Goal: Check status: Check status

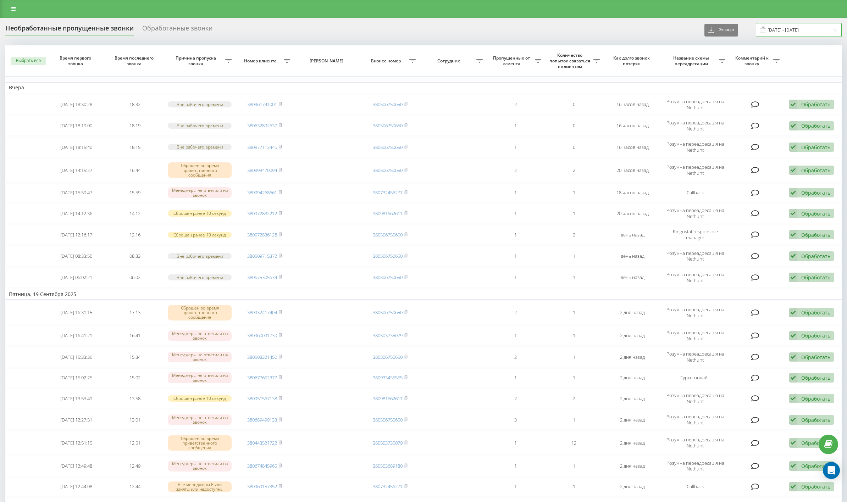
click at [802, 32] on input "[DATE] - [DATE]" at bounding box center [799, 30] width 86 height 14
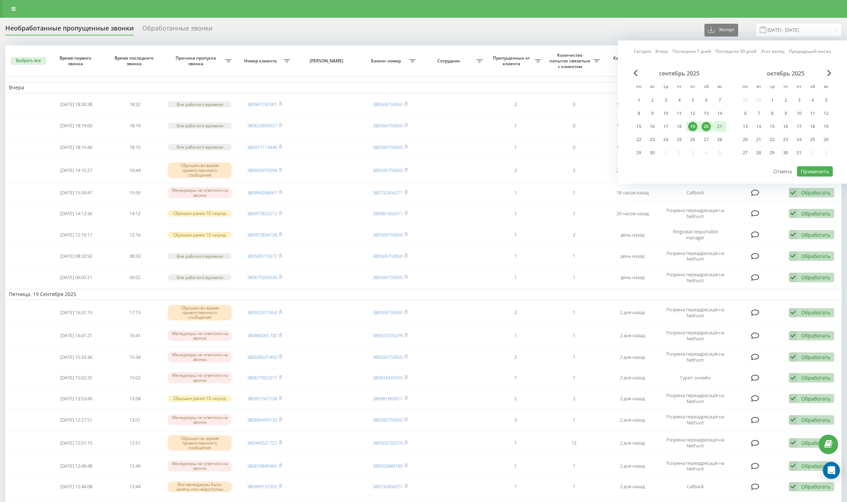
drag, startPoint x: 707, startPoint y: 123, endPoint x: 716, endPoint y: 126, distance: 8.9
click at [708, 123] on div "20" at bounding box center [705, 126] width 9 height 9
click at [716, 126] on div "21" at bounding box center [719, 126] width 9 height 9
click at [801, 167] on button "Применить" at bounding box center [815, 171] width 36 height 10
type input "[DATE] - [DATE]"
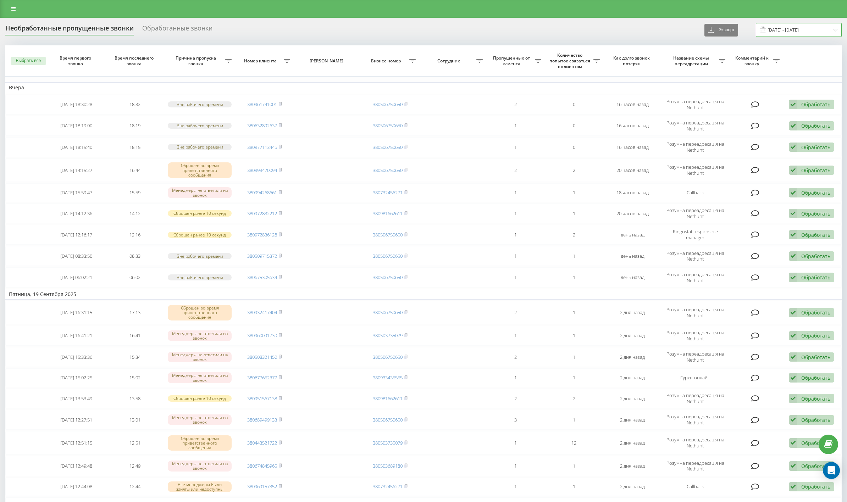
click at [790, 33] on input "[DATE] - [DATE]" at bounding box center [799, 30] width 86 height 14
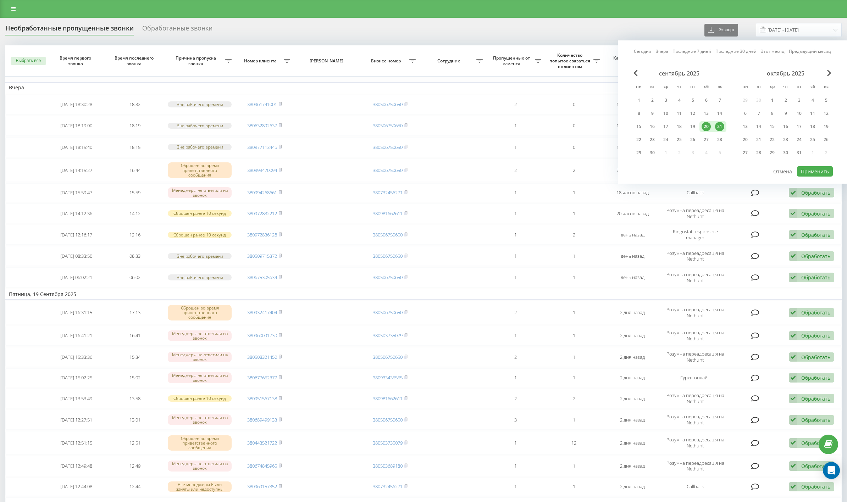
click at [707, 126] on div "20" at bounding box center [705, 126] width 9 height 9
click at [718, 127] on div "21" at bounding box center [719, 126] width 9 height 9
click at [804, 166] on button "Применить" at bounding box center [815, 171] width 36 height 10
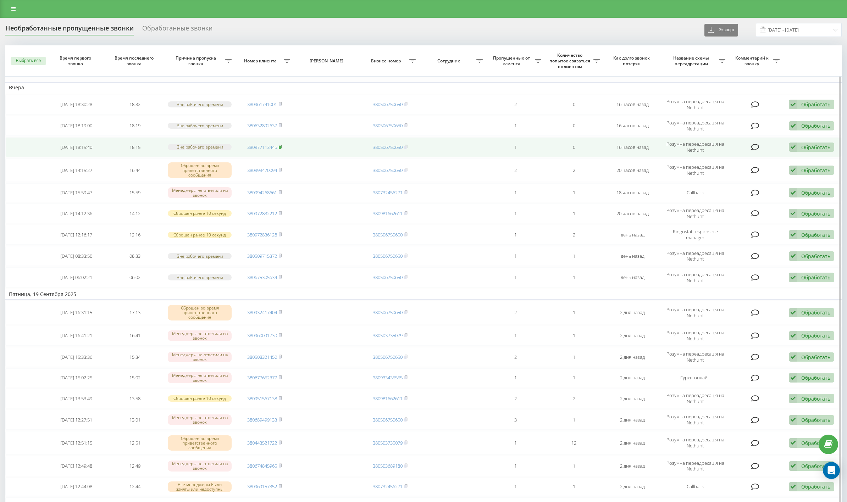
click at [281, 146] on rect at bounding box center [280, 147] width 2 height 3
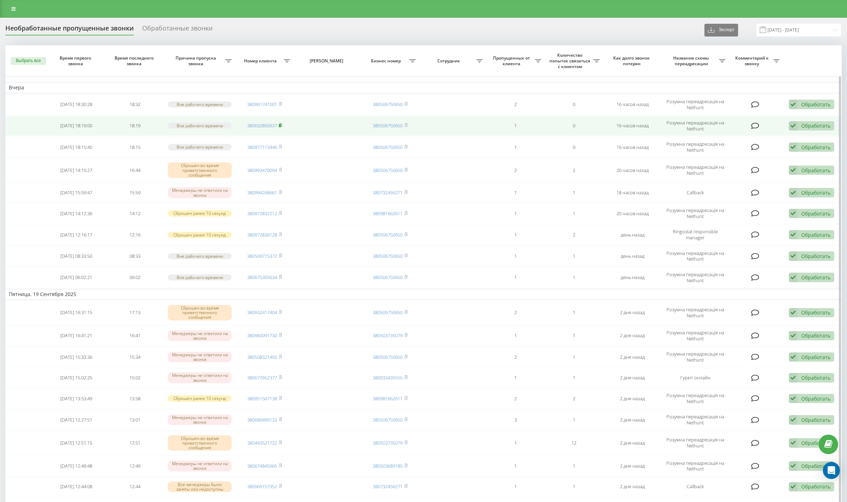
click at [281, 124] on rect at bounding box center [280, 125] width 2 height 3
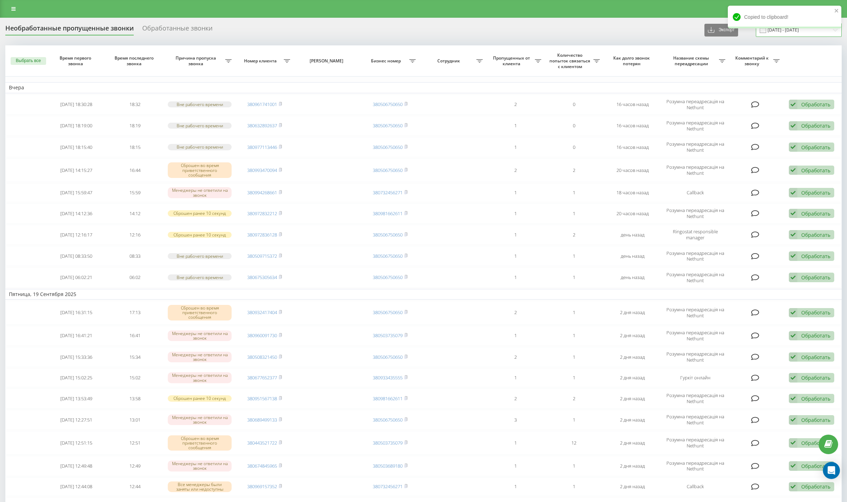
click at [784, 35] on input "[DATE] - [DATE]" at bounding box center [799, 30] width 86 height 14
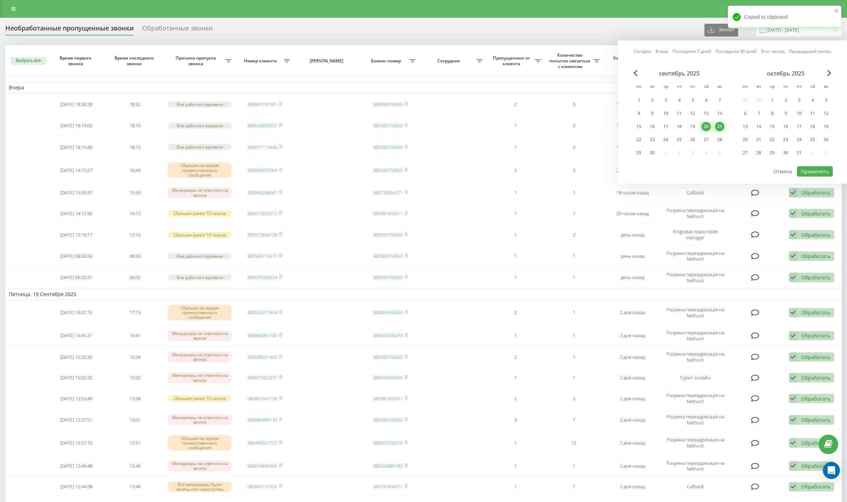
click at [713, 128] on div "15 16 17 18 19 20 21" at bounding box center [679, 126] width 94 height 11
drag, startPoint x: 720, startPoint y: 126, endPoint x: 752, endPoint y: 145, distance: 37.7
click at [720, 126] on div "21" at bounding box center [719, 126] width 9 height 9
drag, startPoint x: 707, startPoint y: 129, endPoint x: 714, endPoint y: 129, distance: 7.4
click at [708, 129] on div "20" at bounding box center [705, 126] width 9 height 9
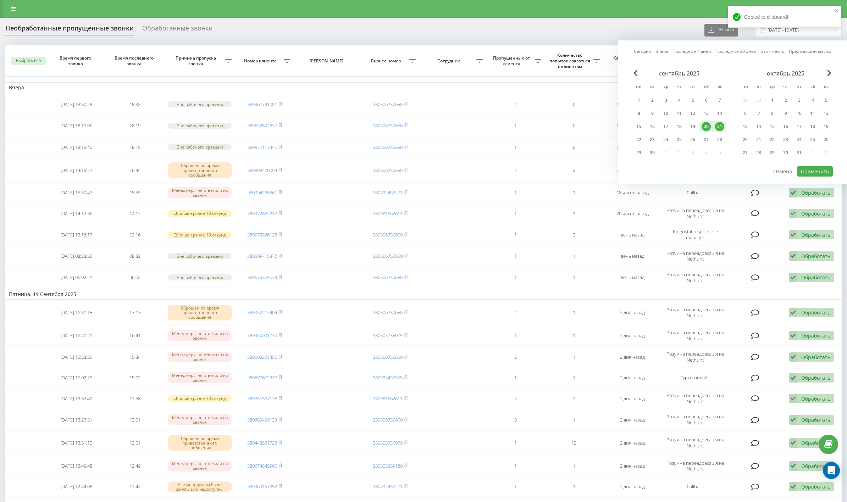
click at [720, 127] on div "21" at bounding box center [719, 126] width 9 height 9
drag, startPoint x: 705, startPoint y: 123, endPoint x: 745, endPoint y: 149, distance: 48.0
click at [710, 128] on div "20" at bounding box center [705, 126] width 9 height 9
drag, startPoint x: 801, startPoint y: 166, endPoint x: 794, endPoint y: 165, distance: 7.5
click at [801, 167] on button "Применить" at bounding box center [815, 171] width 36 height 10
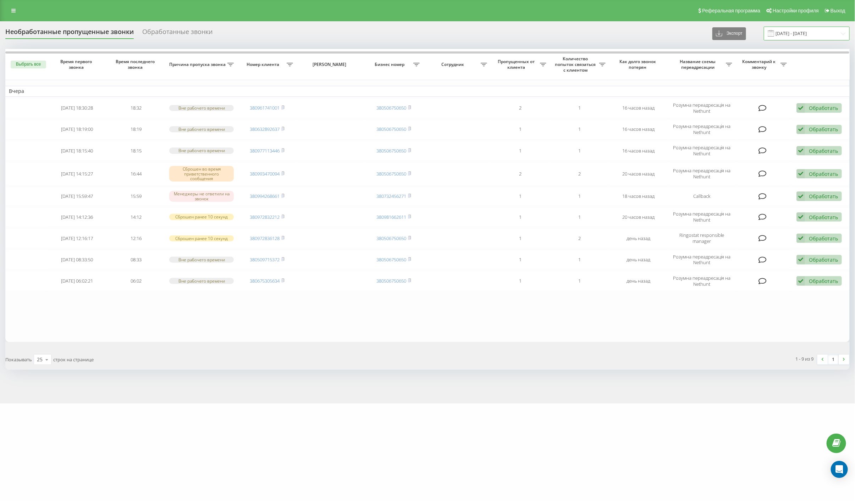
click at [803, 33] on input "[DATE] - [DATE]" at bounding box center [806, 34] width 86 height 14
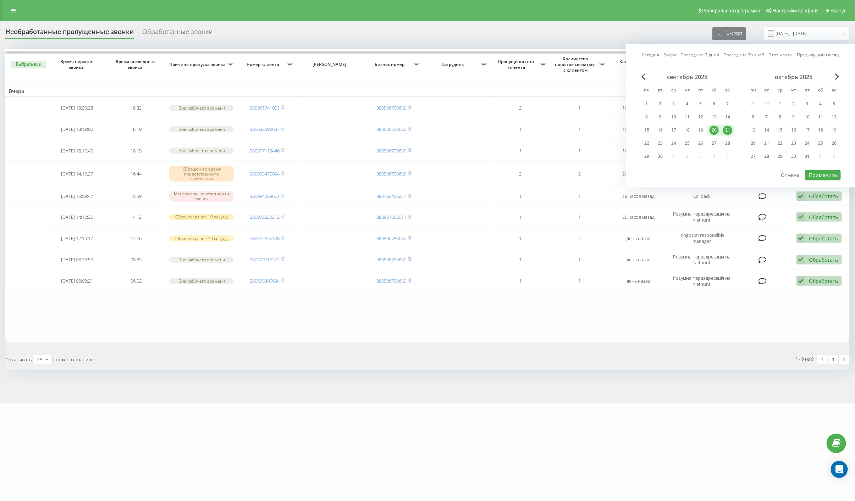
drag, startPoint x: 714, startPoint y: 124, endPoint x: 723, endPoint y: 128, distance: 10.1
click at [714, 126] on div "20" at bounding box center [713, 130] width 9 height 9
drag, startPoint x: 723, startPoint y: 128, endPoint x: 760, endPoint y: 142, distance: 39.2
click at [727, 129] on div "21" at bounding box center [727, 130] width 9 height 9
click at [814, 172] on button "Применить" at bounding box center [823, 175] width 36 height 10
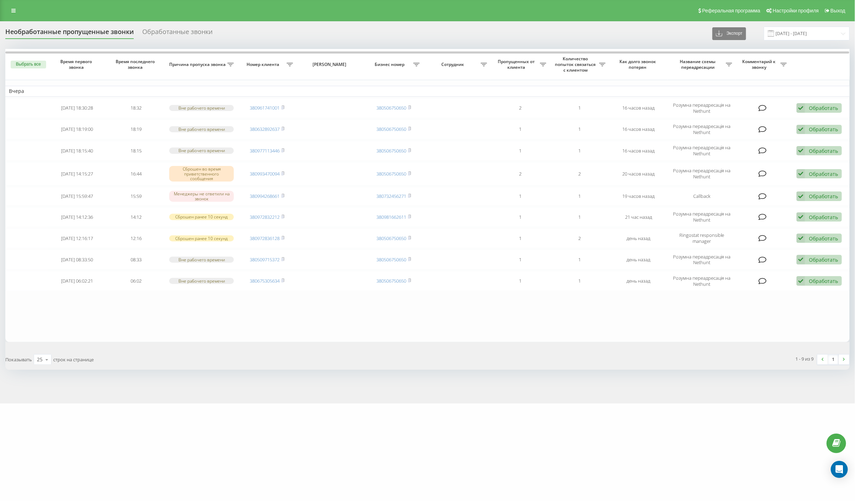
click at [540, 378] on div "Необработанные пропущенные звонки Обработанные звонки Экспорт .csv .xlsx 20.09.…" at bounding box center [427, 212] width 855 height 382
